Goal: Information Seeking & Learning: Learn about a topic

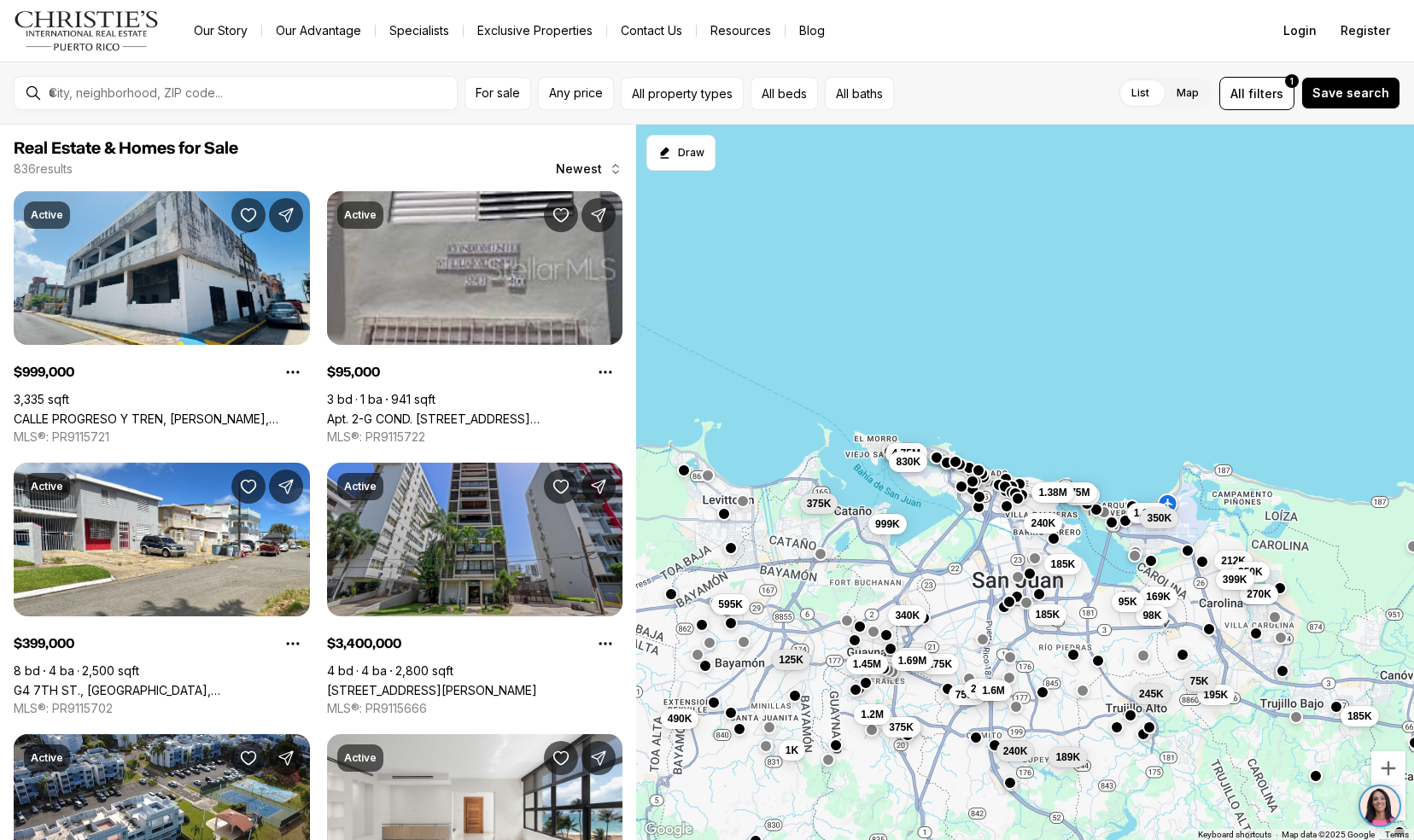
click at [394, 682] on link "[STREET_ADDRESS][PERSON_NAME]" at bounding box center [432, 689] width 210 height 15
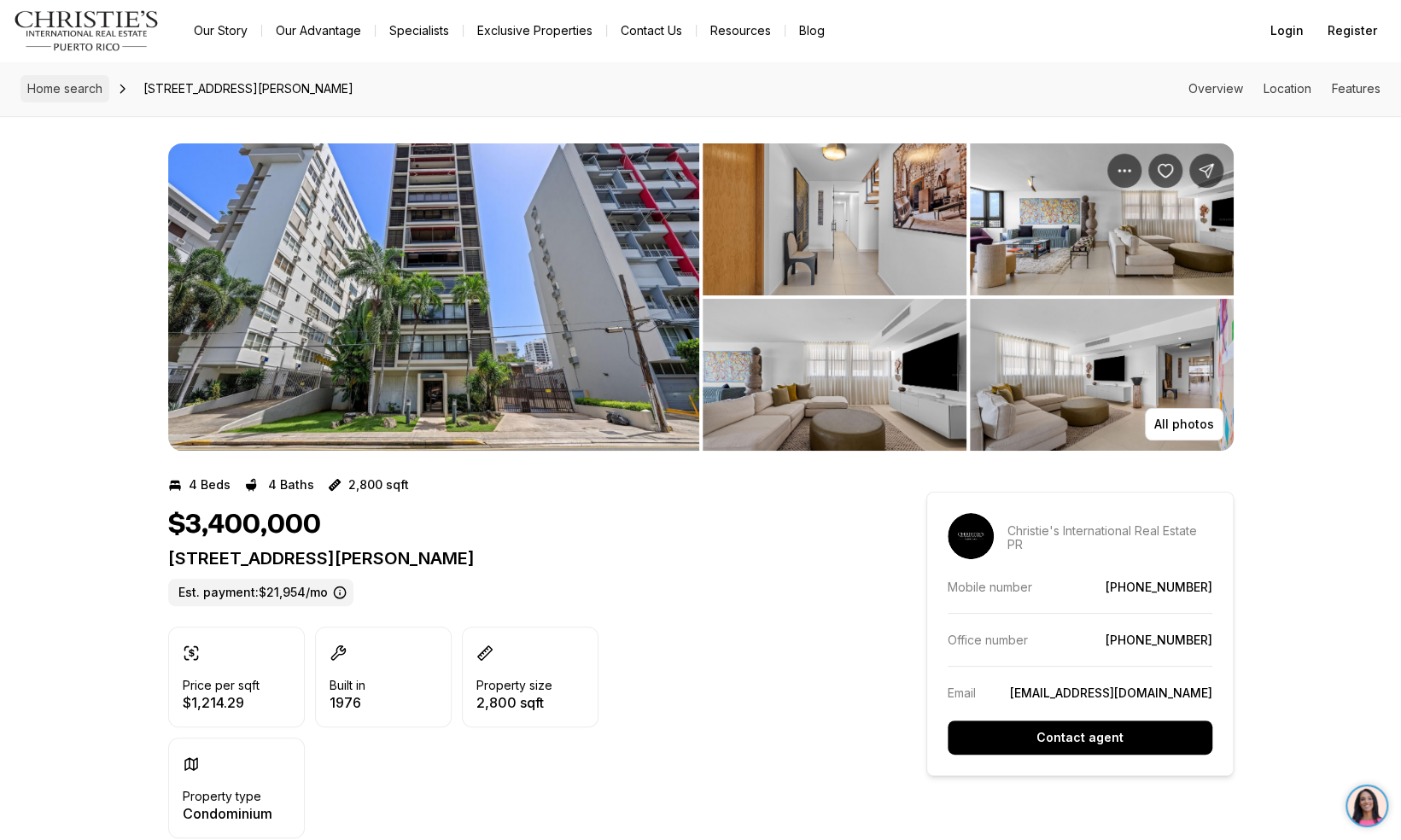
click at [61, 87] on span "Home search" at bounding box center [65, 88] width 75 height 15
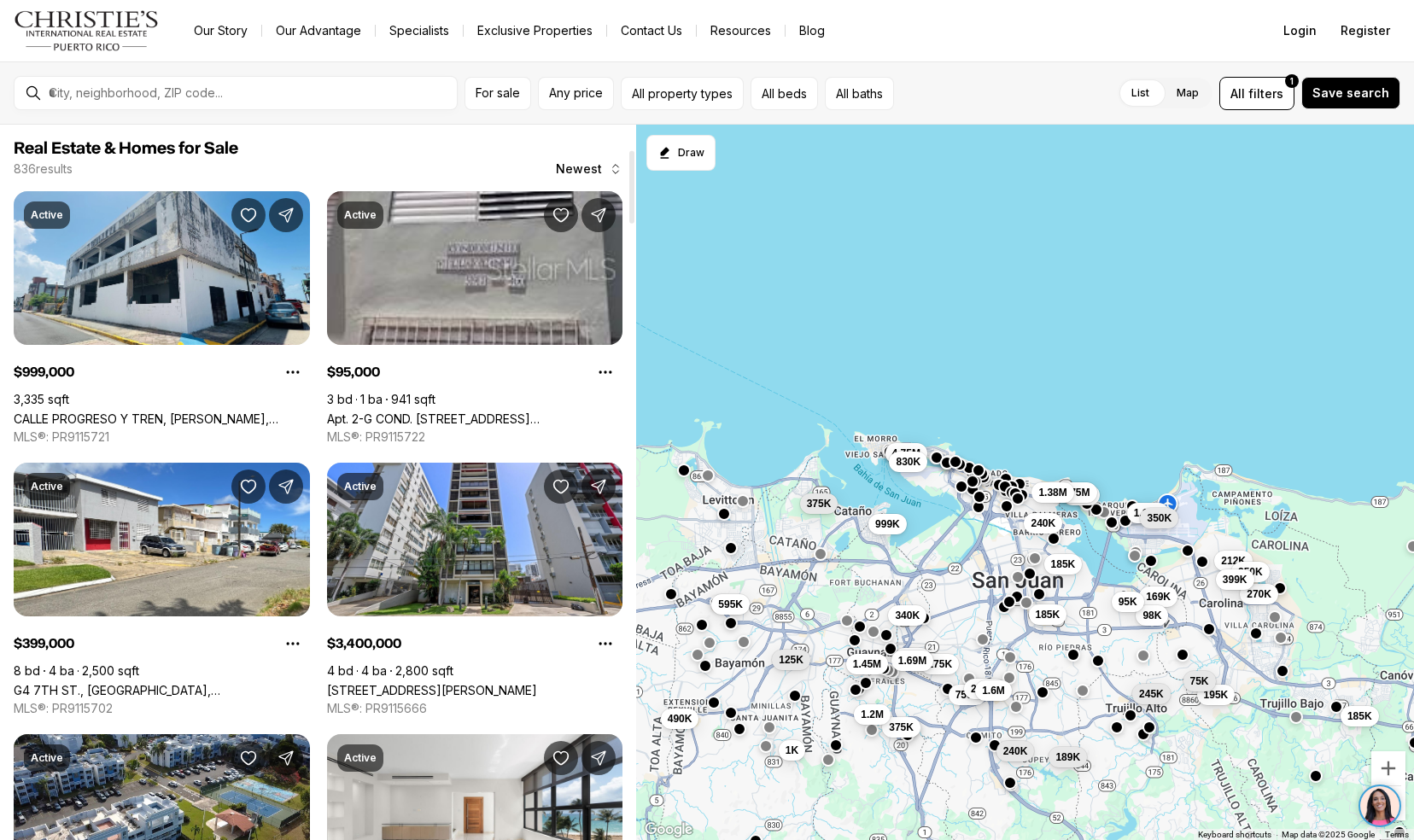
scroll to position [243, 0]
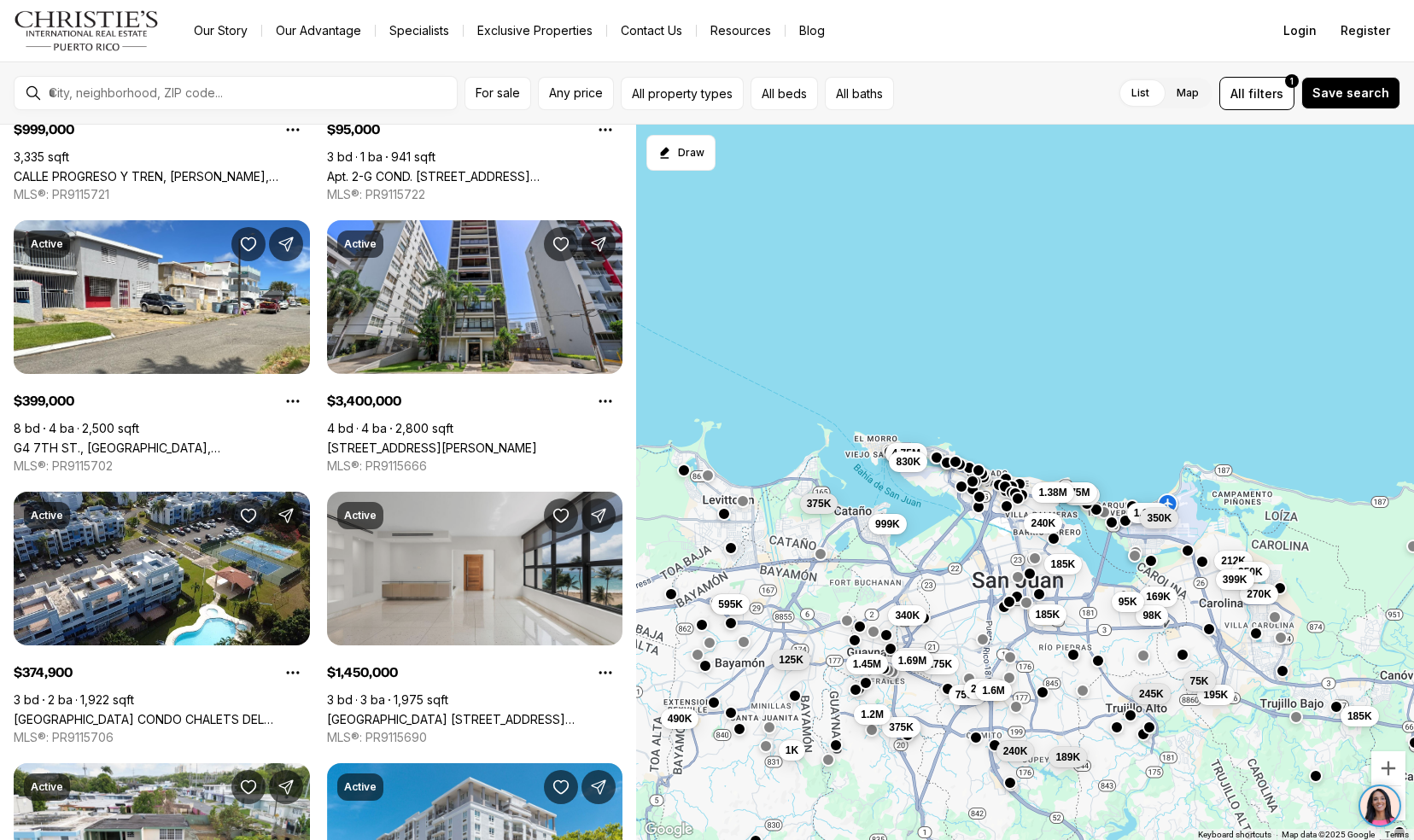
click at [370, 715] on link "[GEOGRAPHIC_DATA] [STREET_ADDRESS][PERSON_NAME]" at bounding box center [475, 719] width 296 height 15
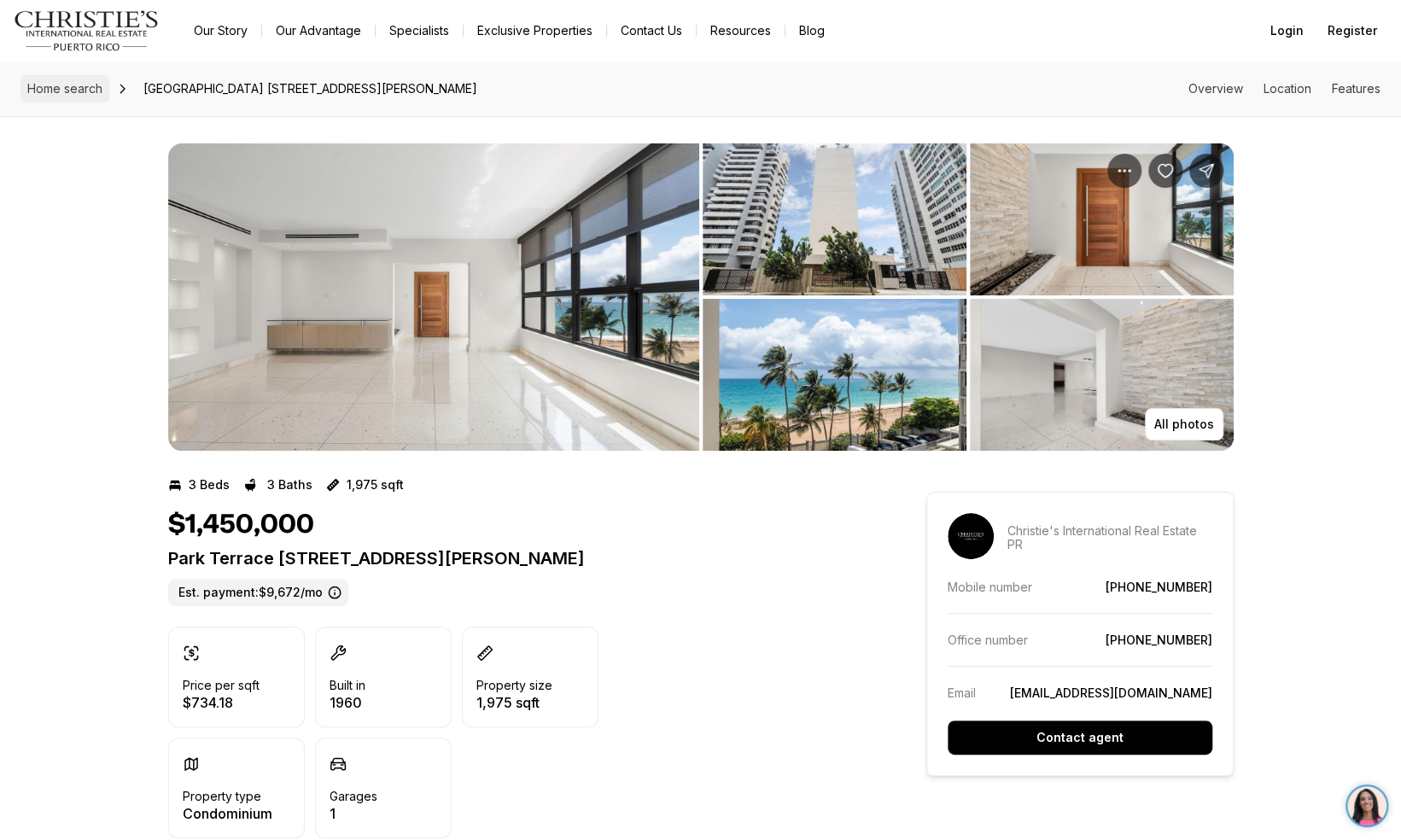
click at [66, 76] on link "Home search" at bounding box center [65, 89] width 89 height 28
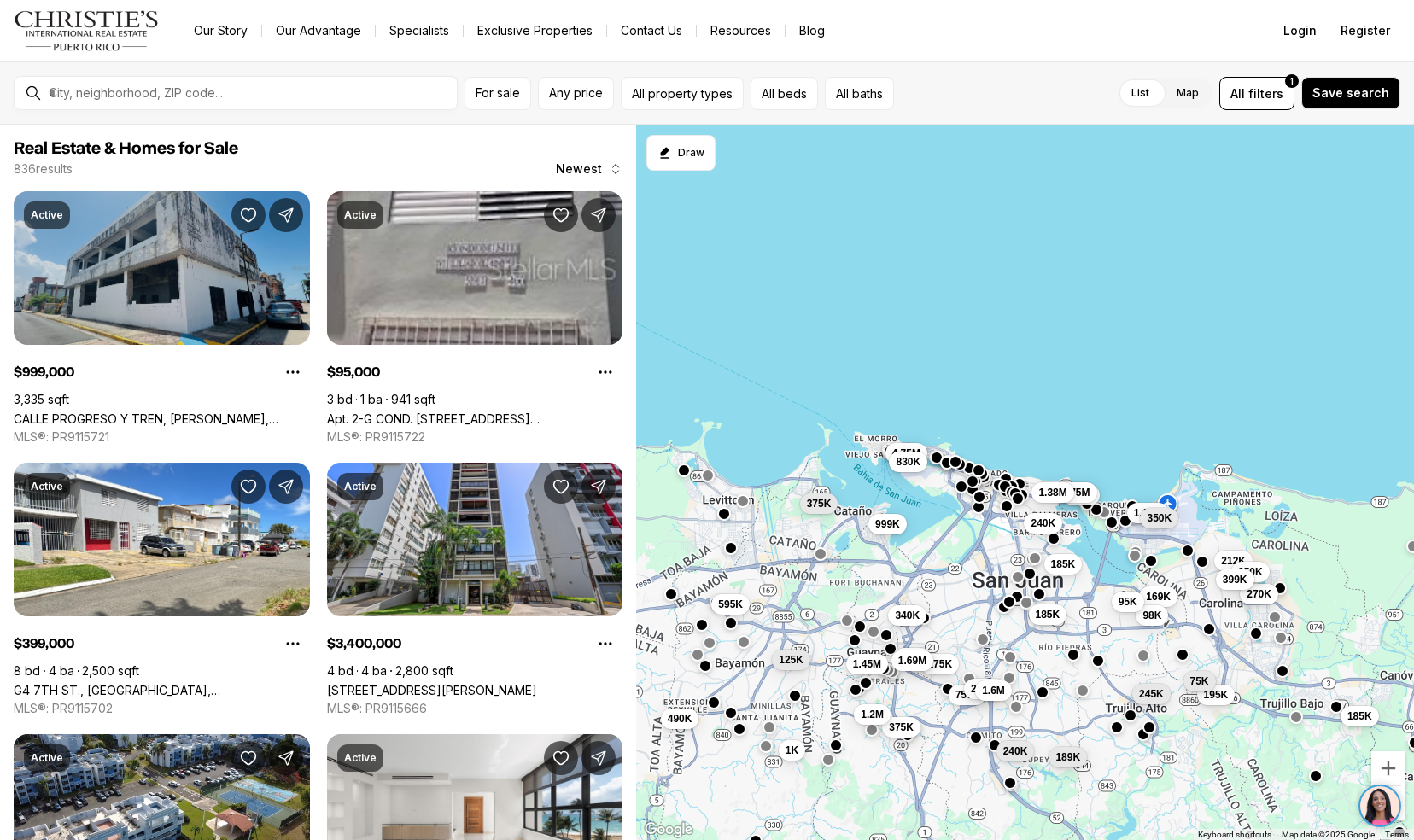
click at [34, 411] on link "CALLE PROGRESO Y TREN, [PERSON_NAME], 00962" at bounding box center [162, 418] width 296 height 15
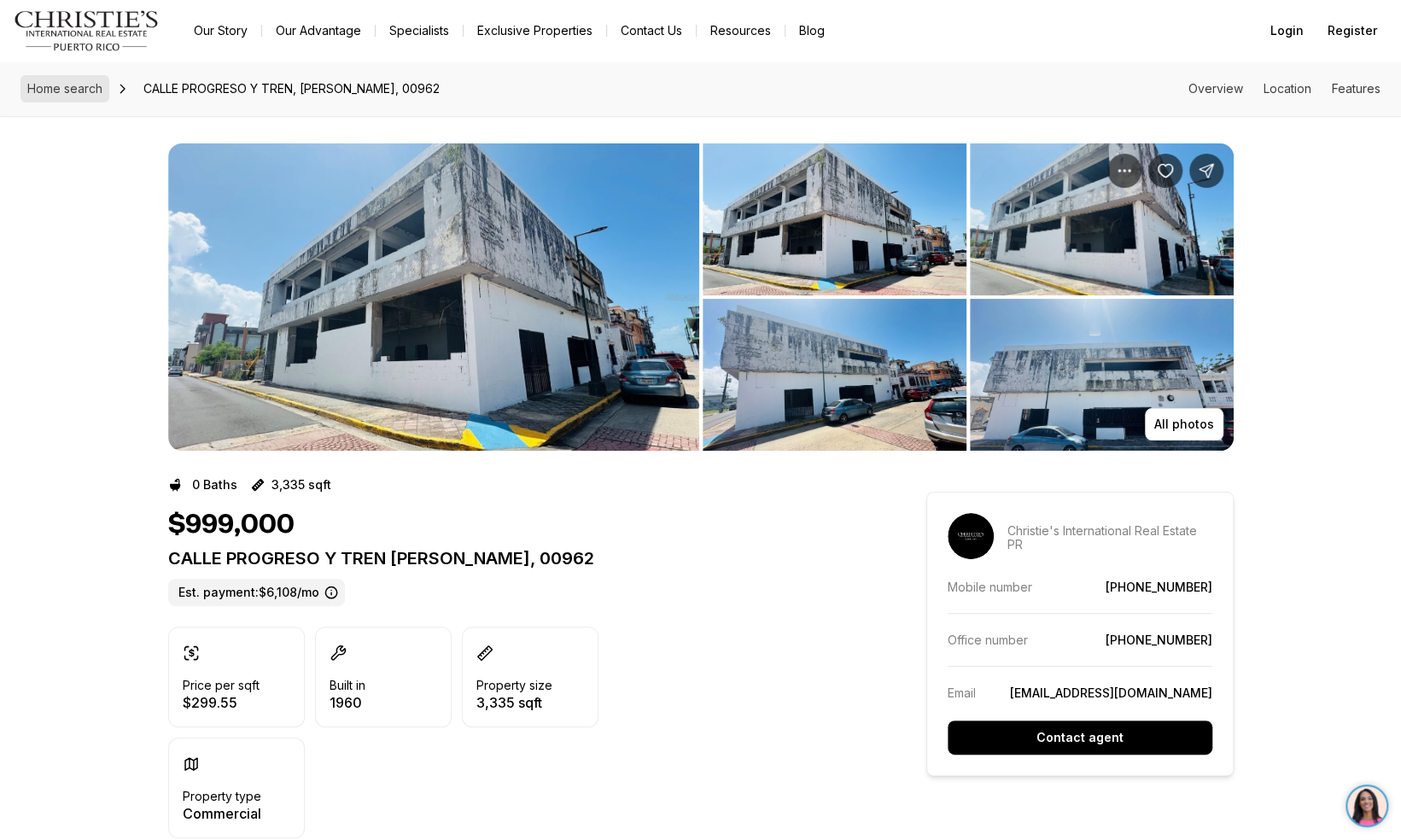
click at [67, 92] on span "Home search" at bounding box center [65, 88] width 75 height 15
